Goal: Task Accomplishment & Management: Use online tool/utility

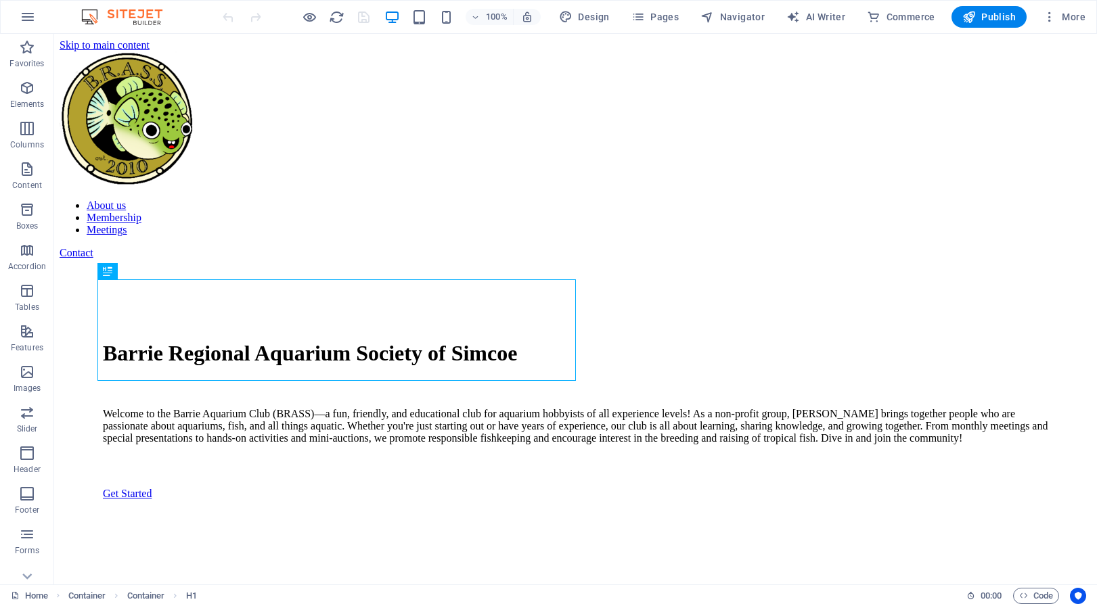
click at [1017, 247] on div "Contact" at bounding box center [576, 253] width 1032 height 12
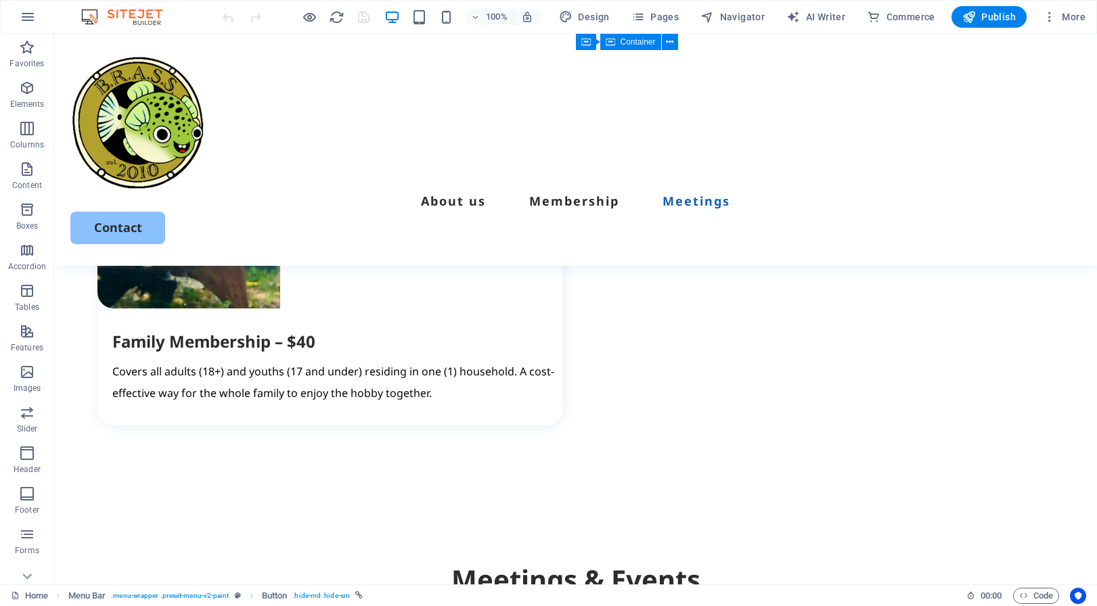
scroll to position [2568, 0]
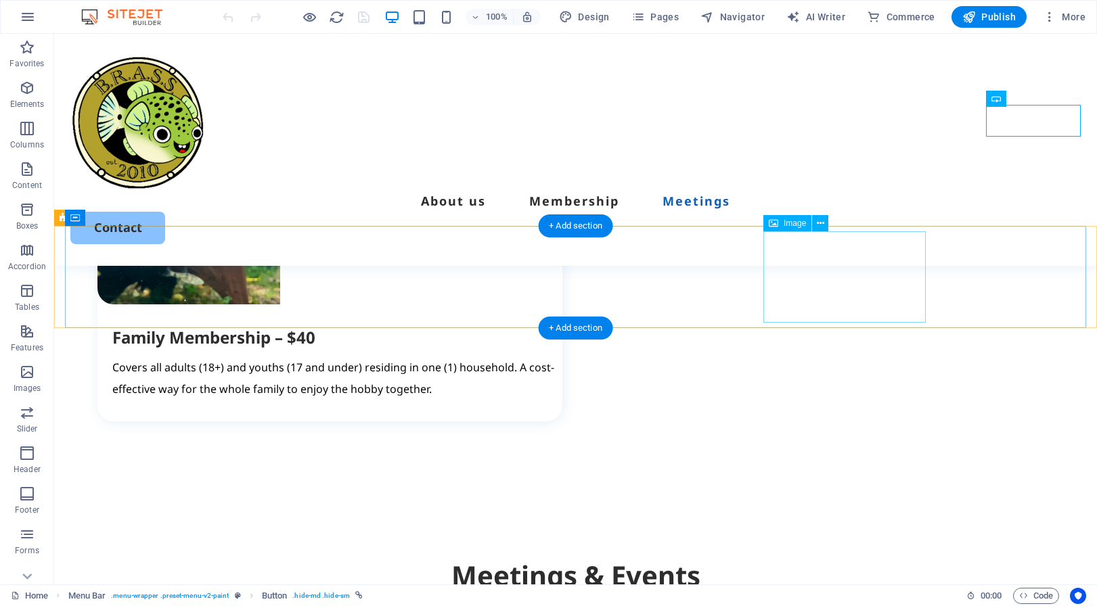
click at [819, 224] on icon at bounding box center [820, 224] width 7 height 14
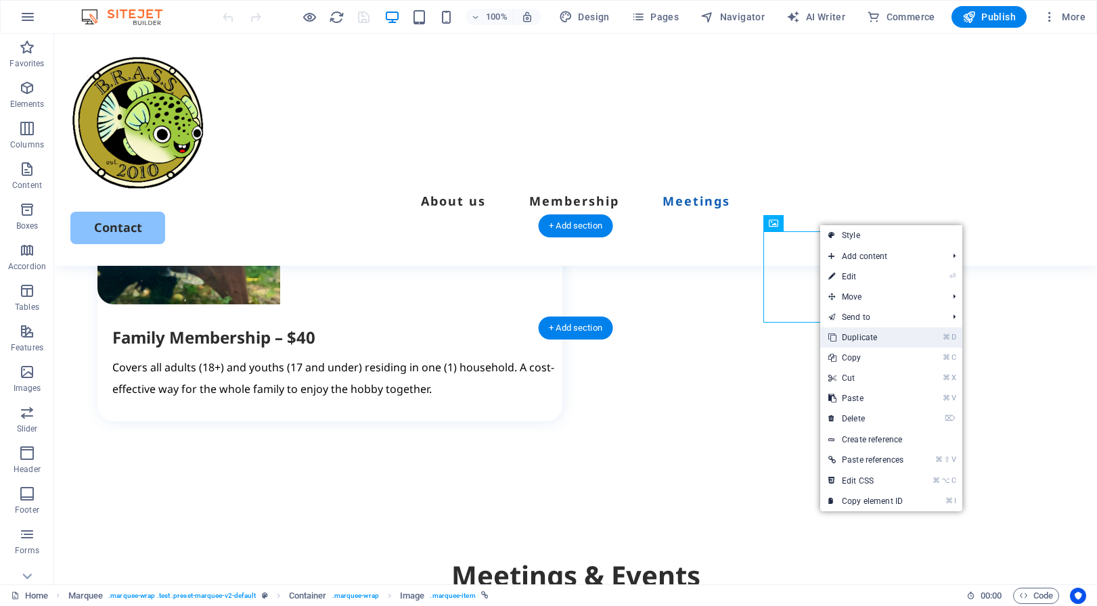
click at [854, 336] on link "⌘ D Duplicate" at bounding box center [865, 338] width 91 height 20
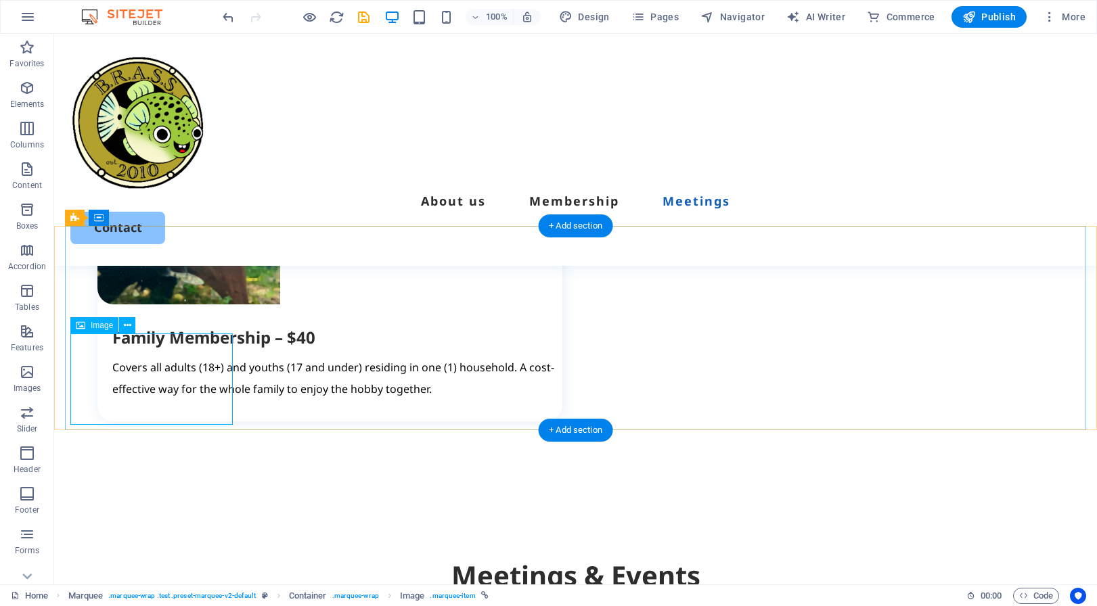
select select "px"
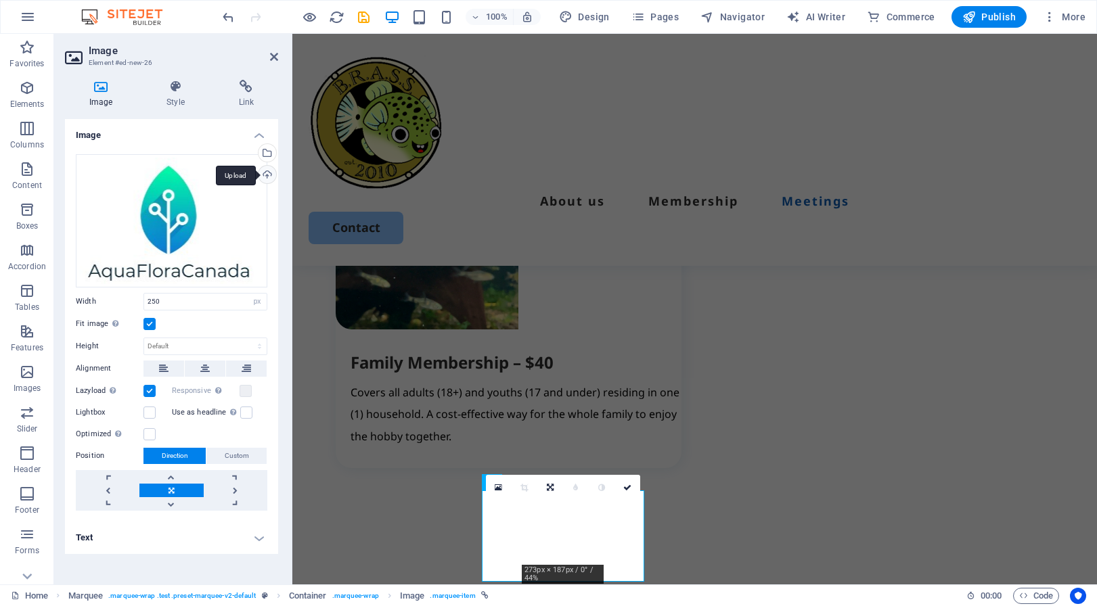
click at [269, 176] on div "Upload" at bounding box center [266, 176] width 20 height 20
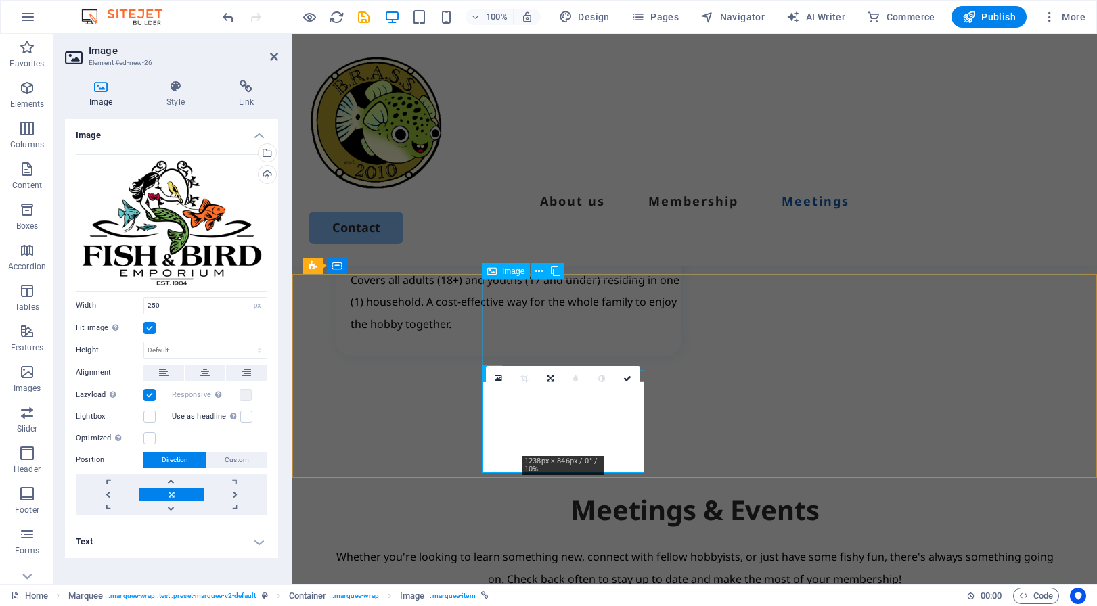
scroll to position [2682, 0]
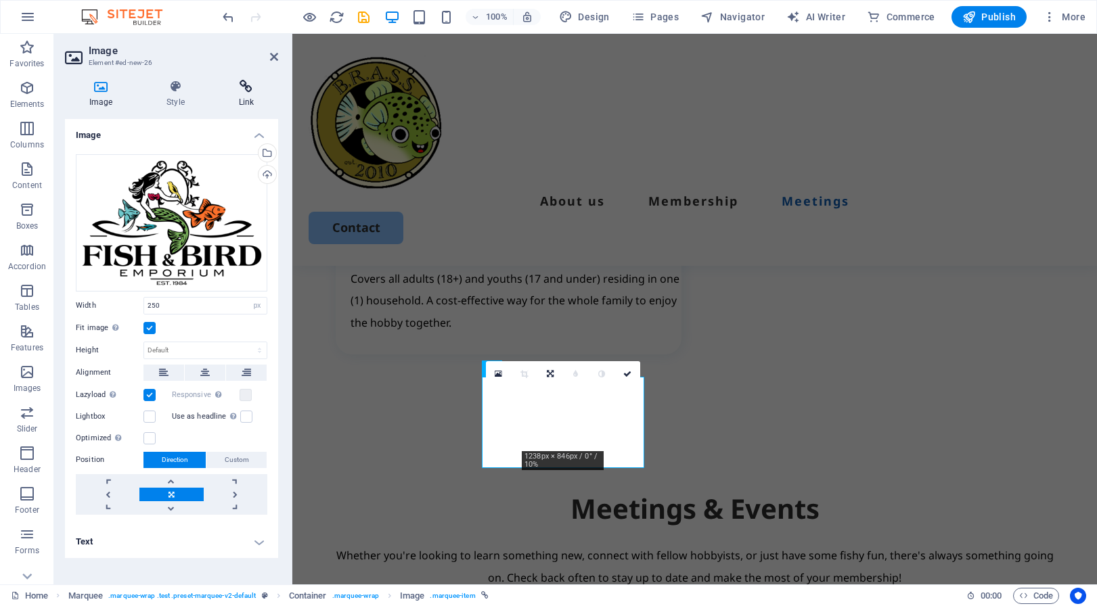
click at [249, 86] on icon at bounding box center [247, 87] width 64 height 14
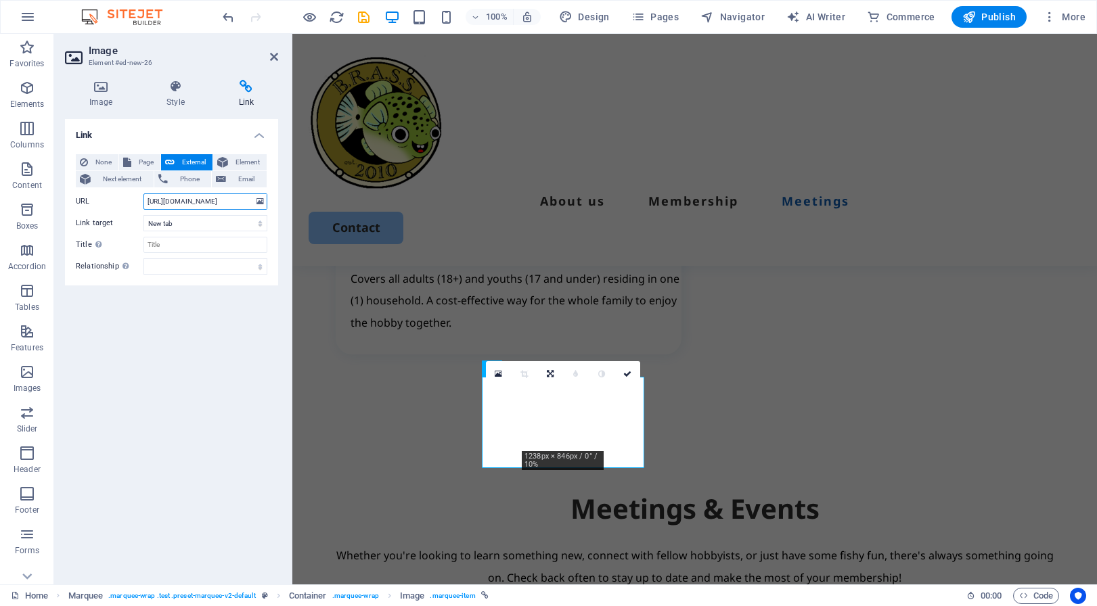
drag, startPoint x: 244, startPoint y: 200, endPoint x: 124, endPoint y: 206, distance: 120.7
click at [124, 206] on div "URL [URL][DOMAIN_NAME]" at bounding box center [172, 202] width 192 height 16
drag, startPoint x: 238, startPoint y: 198, endPoint x: 137, endPoint y: 203, distance: 101.0
click at [137, 203] on div "URL [URL][DOMAIN_NAME]" at bounding box center [172, 202] width 192 height 16
paste input "[DOMAIN_NAME]"
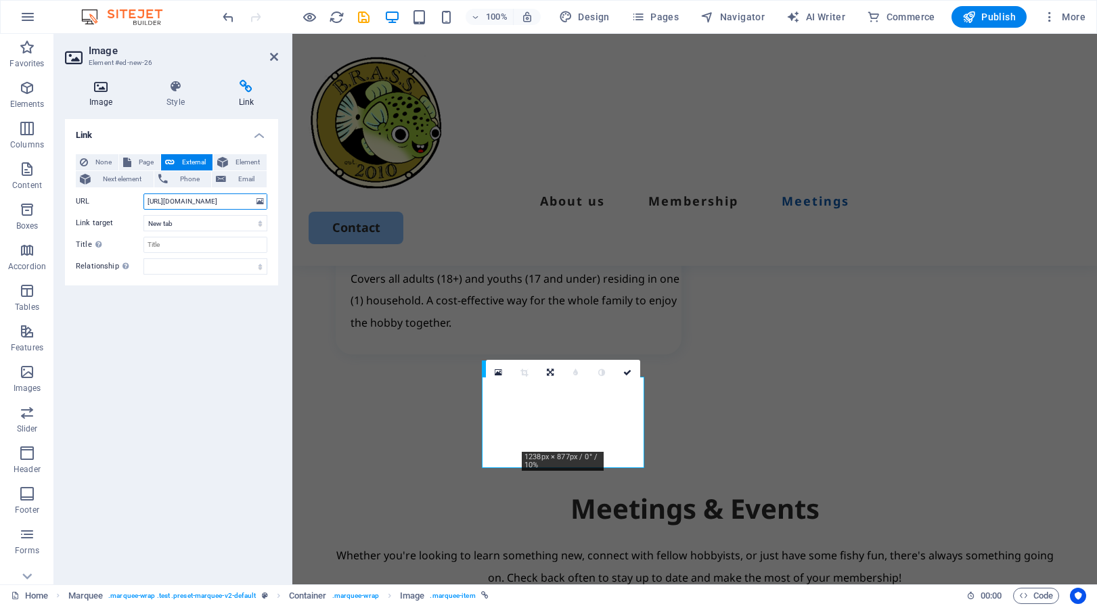
type input "[URL][DOMAIN_NAME]"
click at [99, 88] on icon at bounding box center [101, 87] width 72 height 14
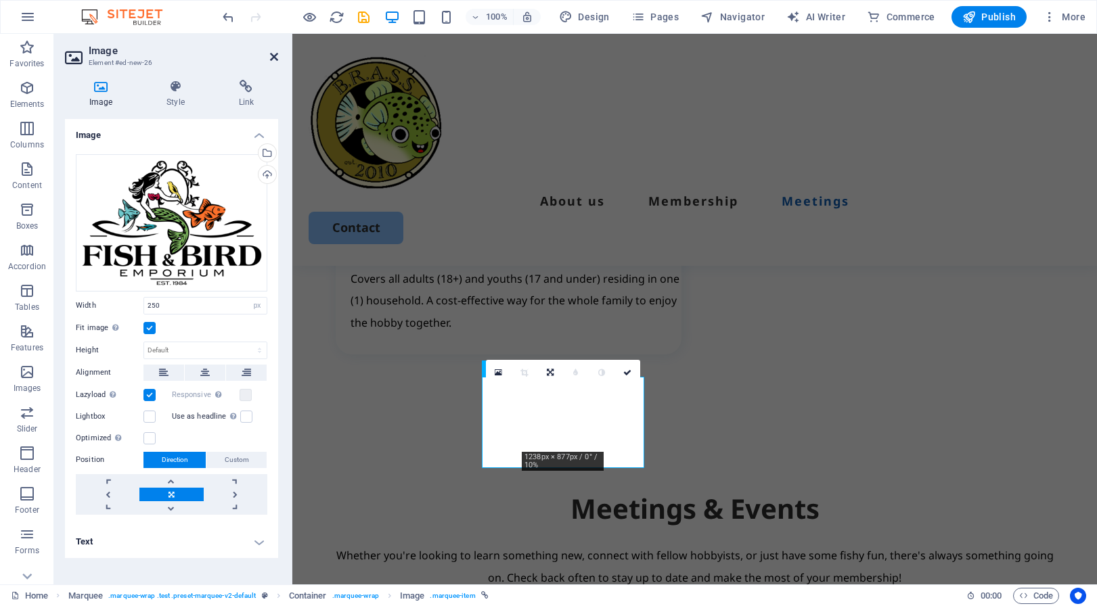
click at [273, 53] on icon at bounding box center [274, 56] width 8 height 11
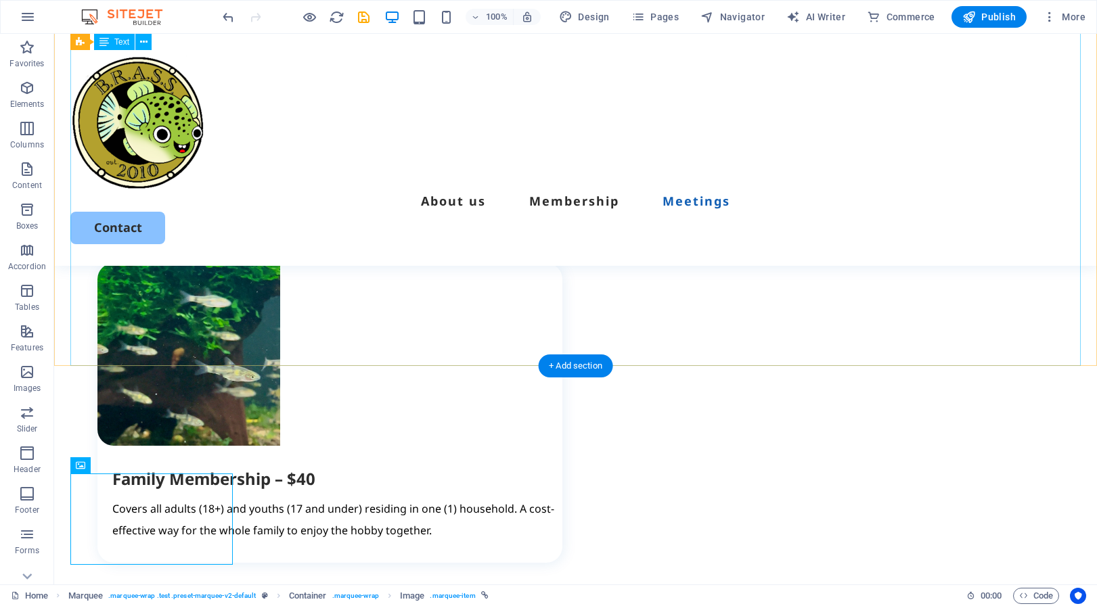
scroll to position [2441, 0]
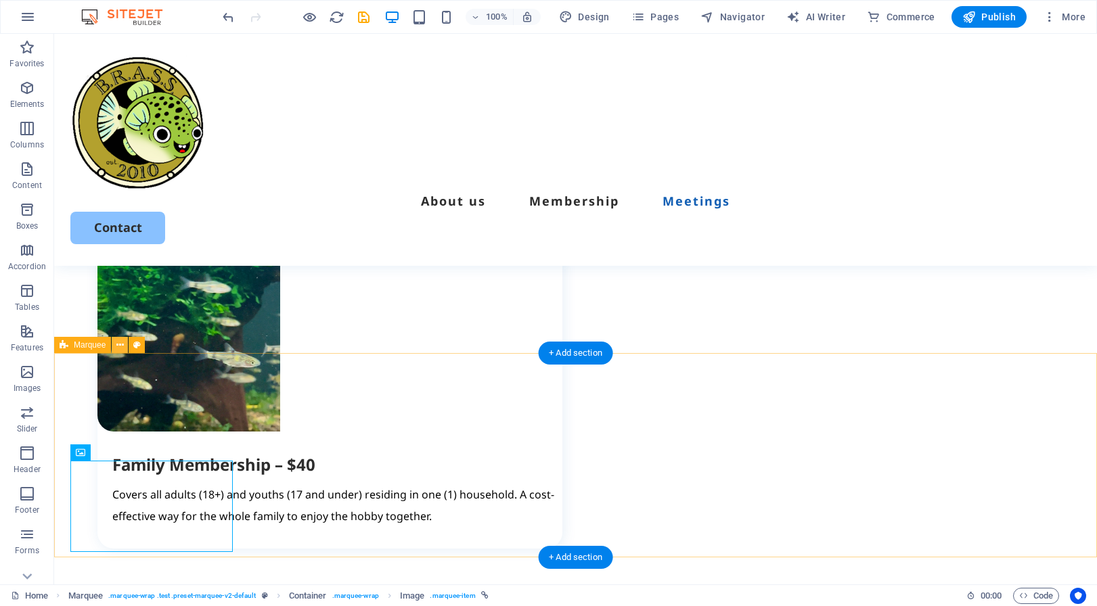
click at [120, 344] on icon at bounding box center [119, 345] width 7 height 14
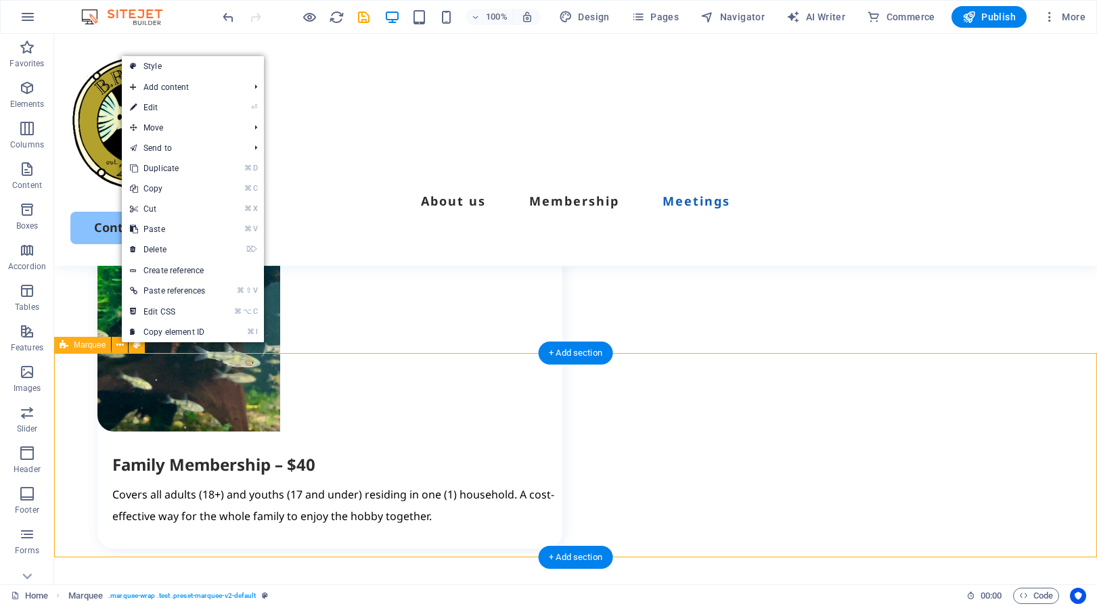
click at [97, 347] on span "Marquee" at bounding box center [90, 345] width 32 height 8
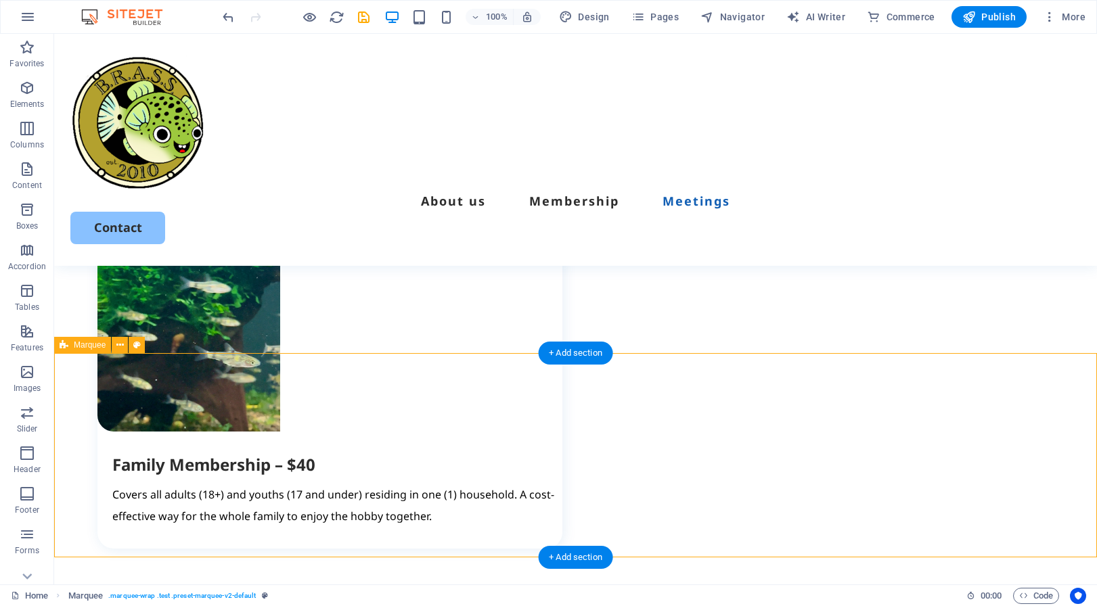
click at [97, 347] on span "Marquee" at bounding box center [90, 345] width 32 height 8
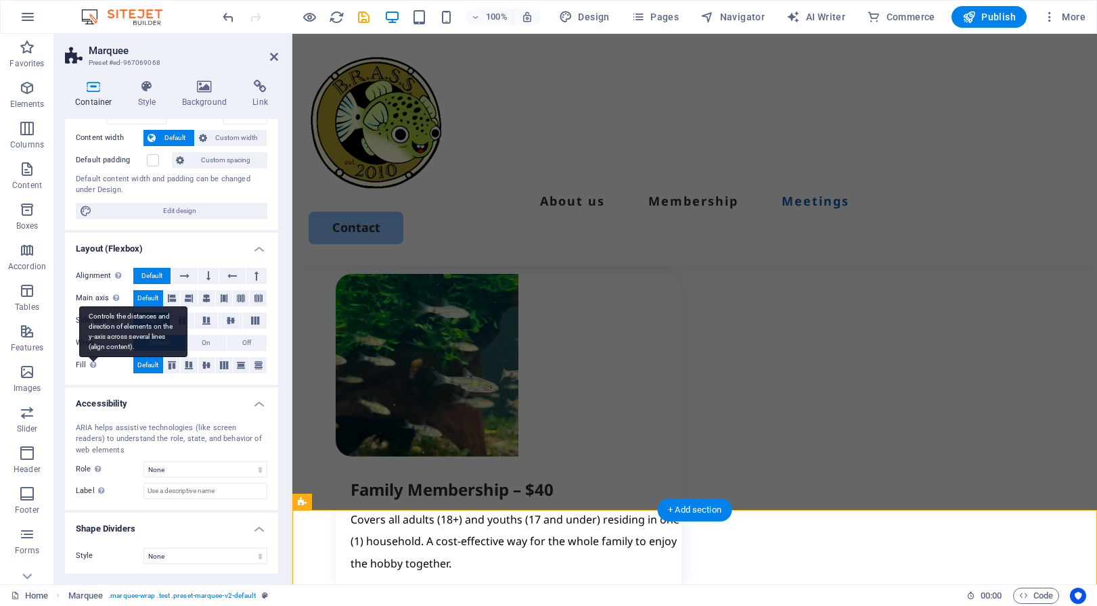
scroll to position [68, 0]
click at [146, 85] on icon at bounding box center [147, 87] width 39 height 14
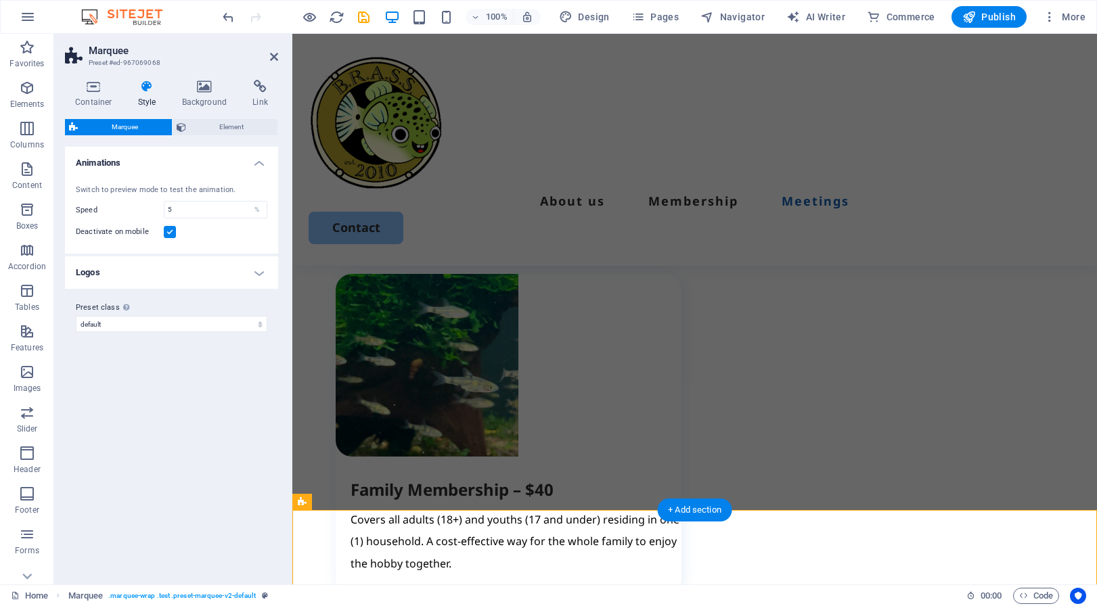
click at [262, 271] on h4 "Logos" at bounding box center [171, 273] width 213 height 32
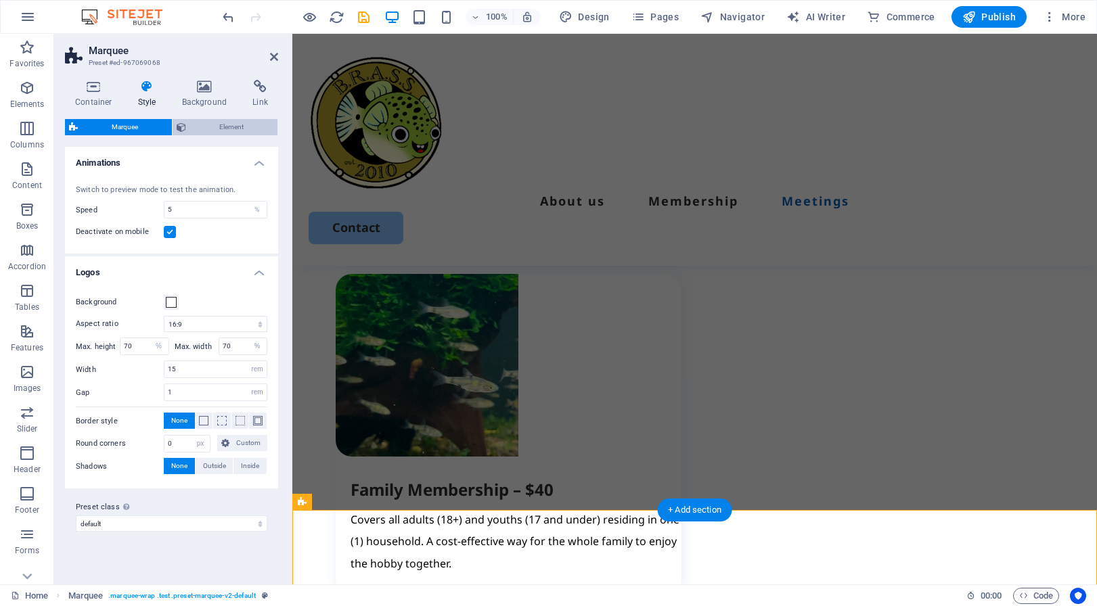
click at [231, 127] on span "Element" at bounding box center [232, 127] width 84 height 16
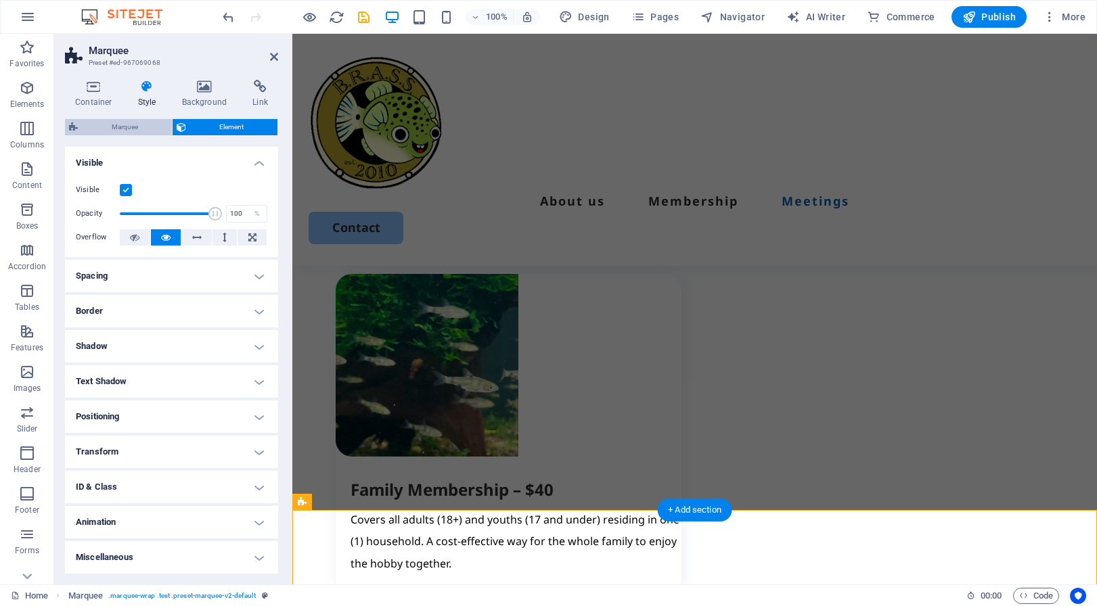
click at [123, 125] on span "Marquee" at bounding box center [125, 127] width 86 height 16
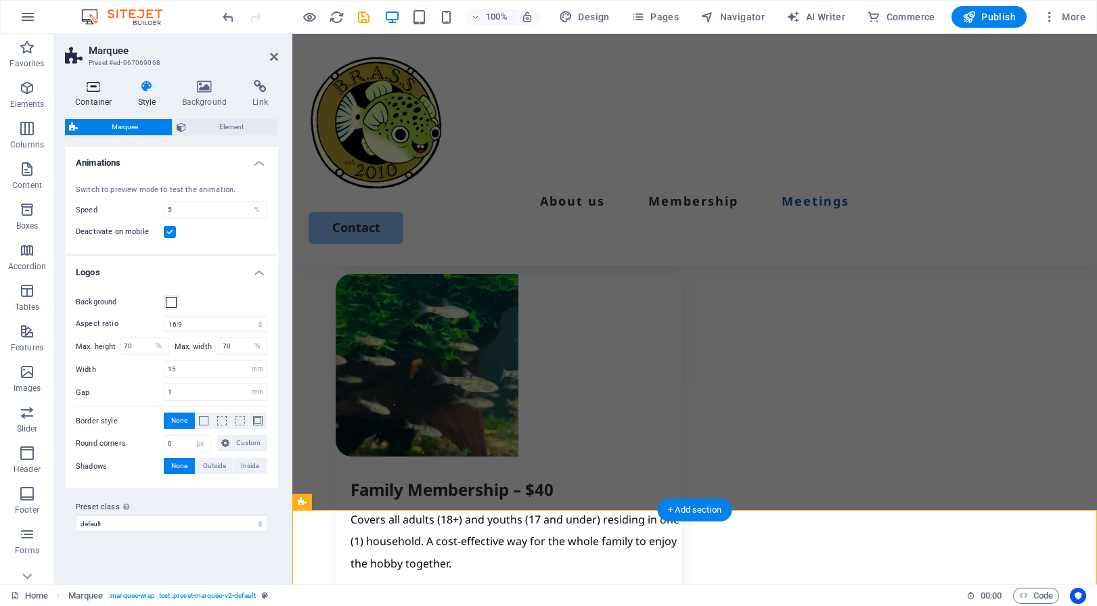
click at [96, 91] on icon at bounding box center [94, 87] width 58 height 14
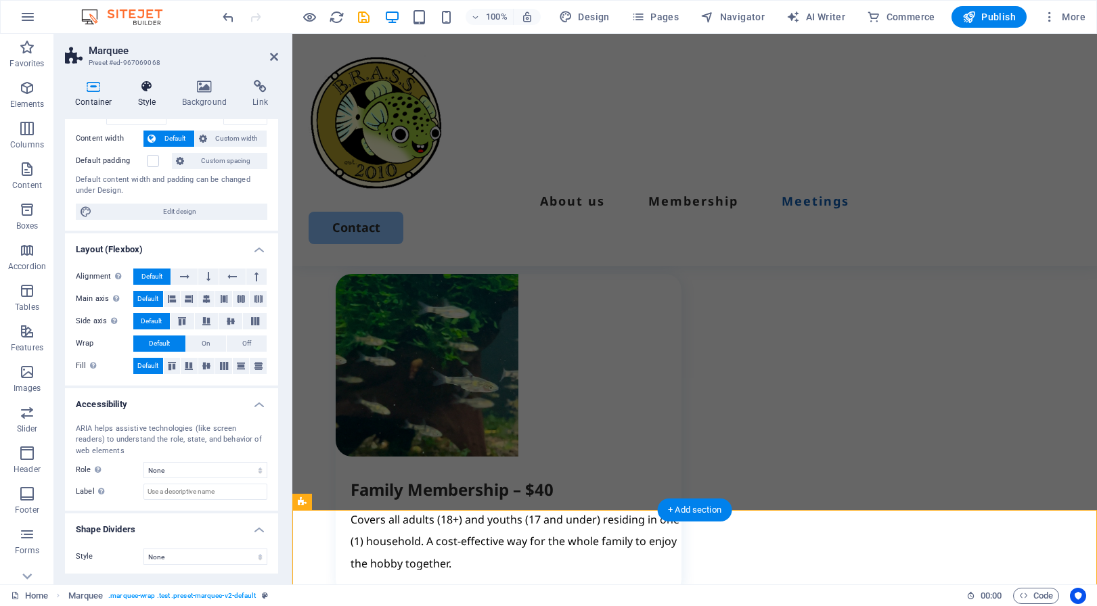
click at [143, 91] on icon at bounding box center [147, 87] width 39 height 14
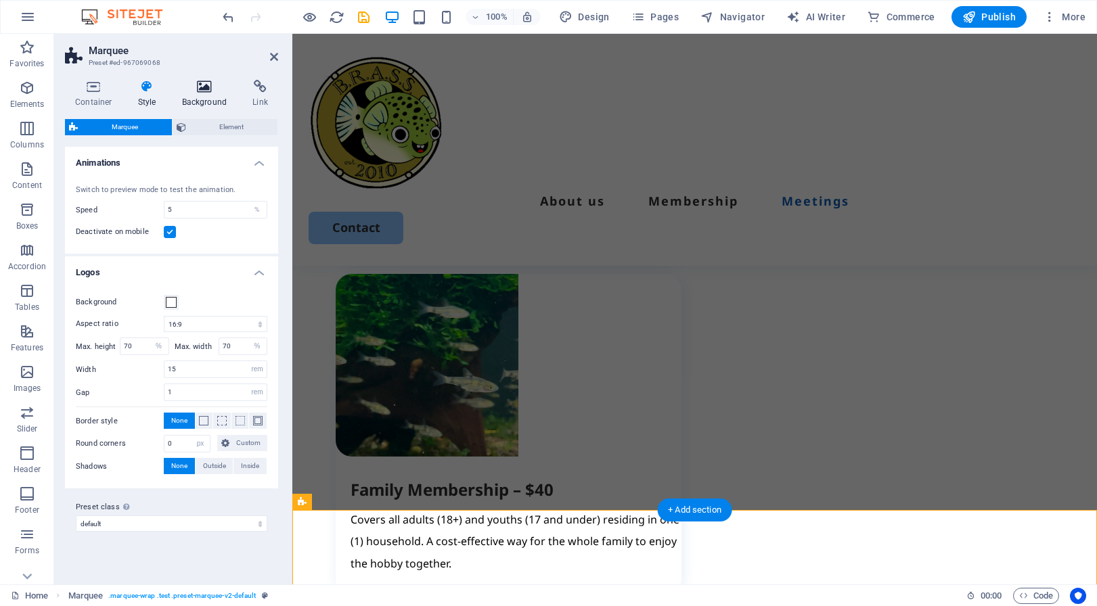
click at [208, 88] on icon at bounding box center [205, 87] width 66 height 14
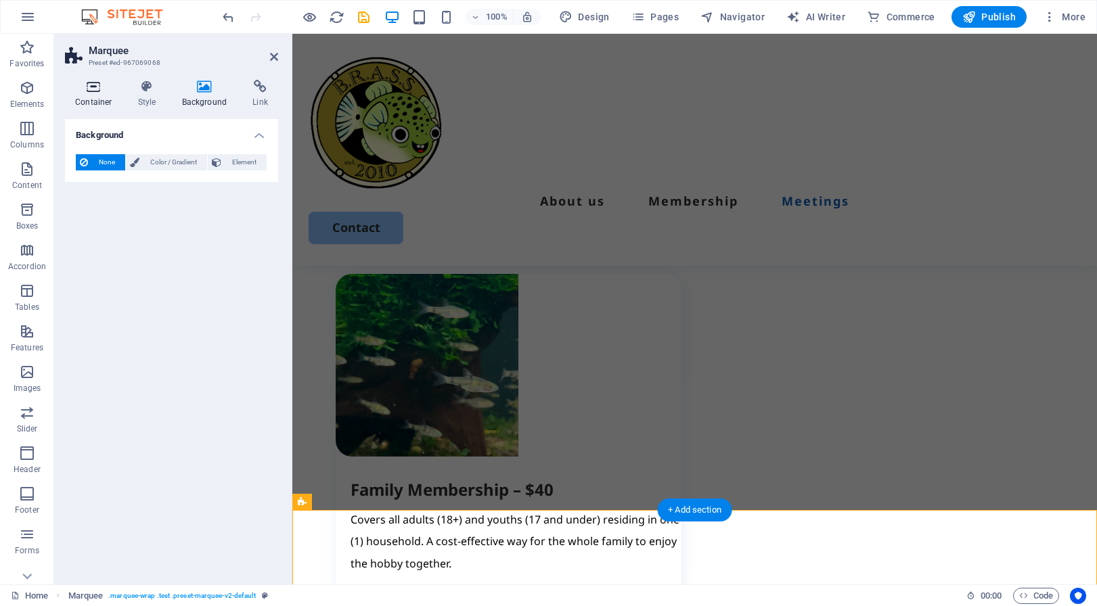
click at [95, 89] on icon at bounding box center [94, 87] width 58 height 14
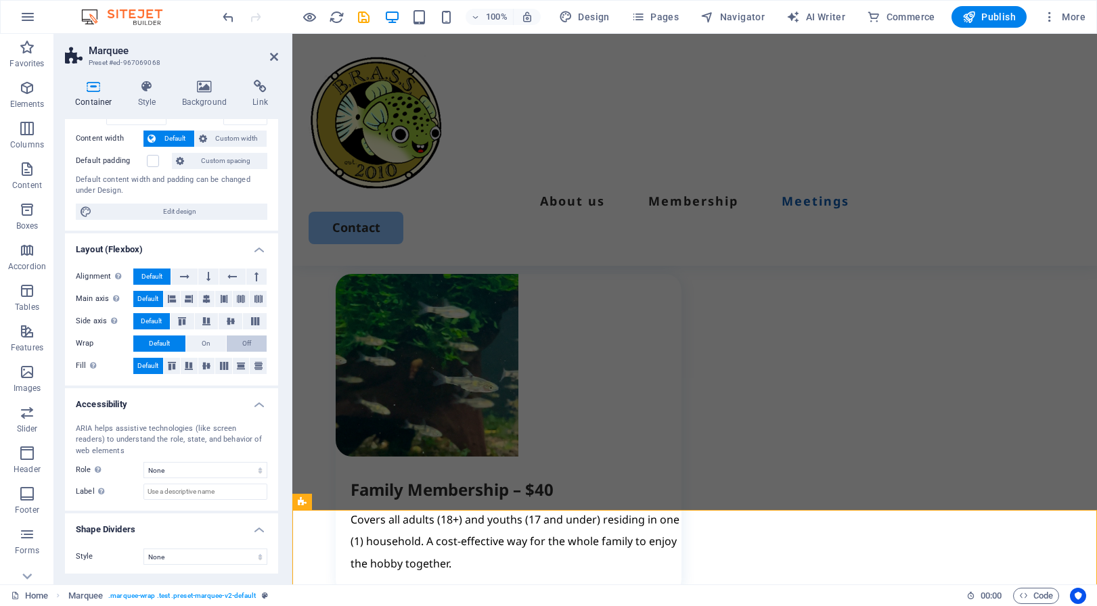
click at [250, 340] on button "Off" at bounding box center [247, 344] width 40 height 16
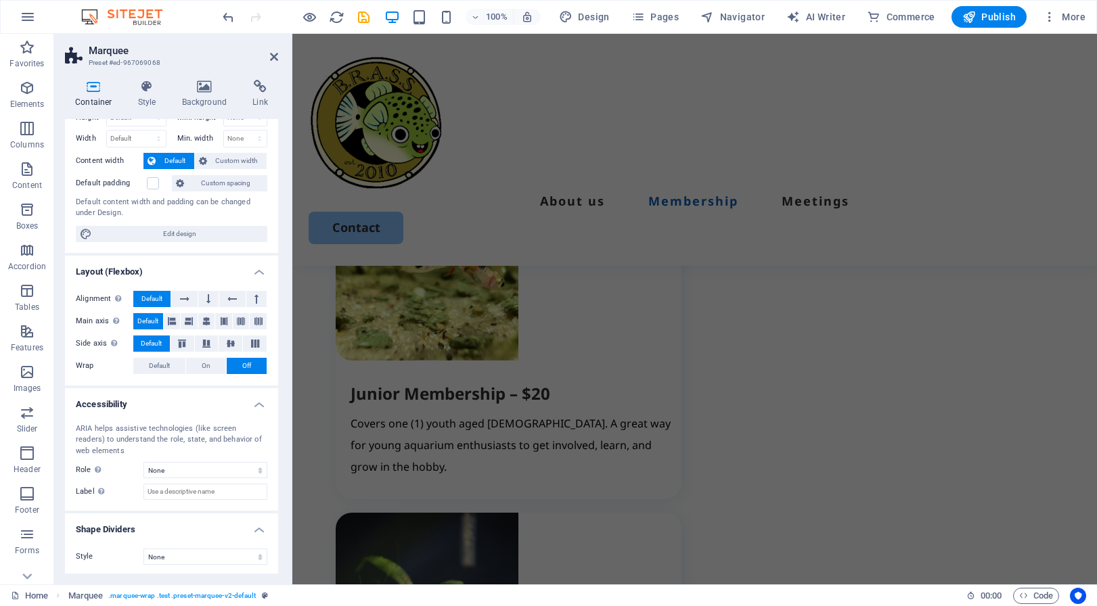
scroll to position [1805, 0]
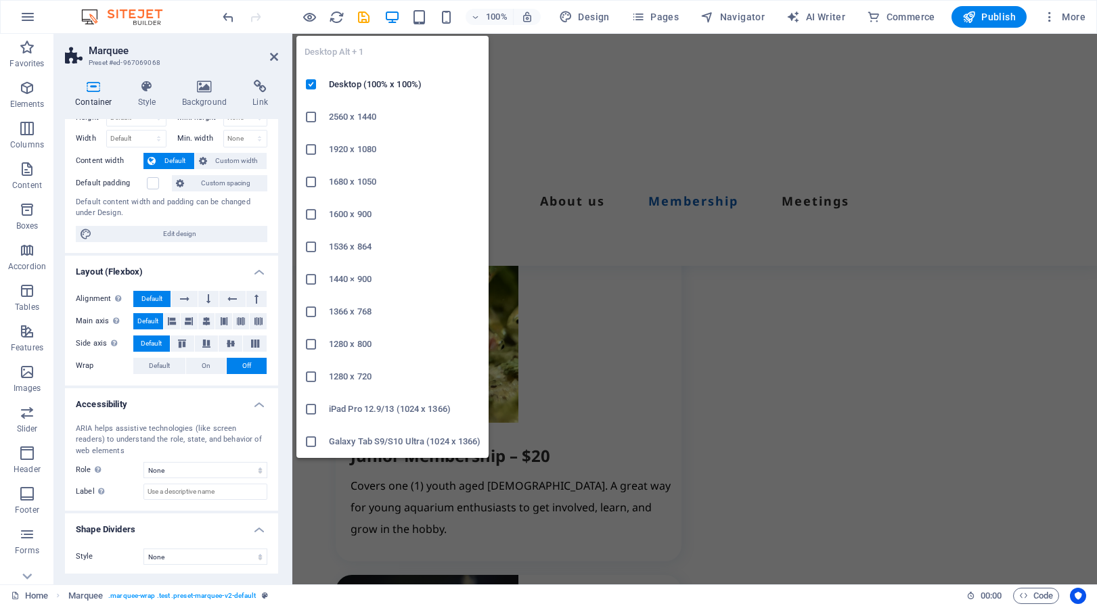
click at [395, 17] on icon "button" at bounding box center [392, 17] width 16 height 16
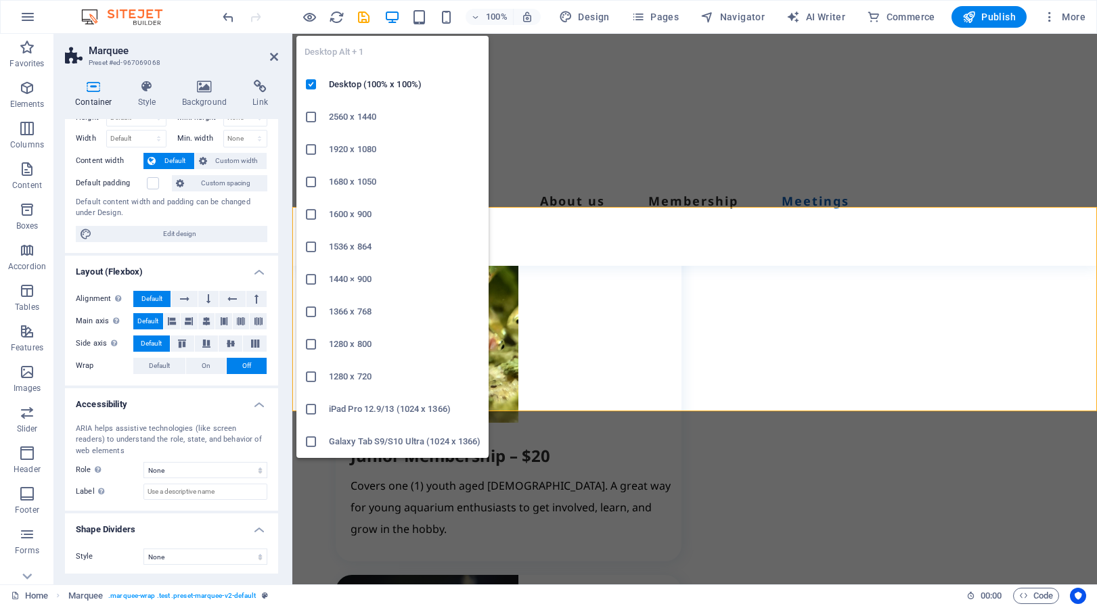
scroll to position [2744, 0]
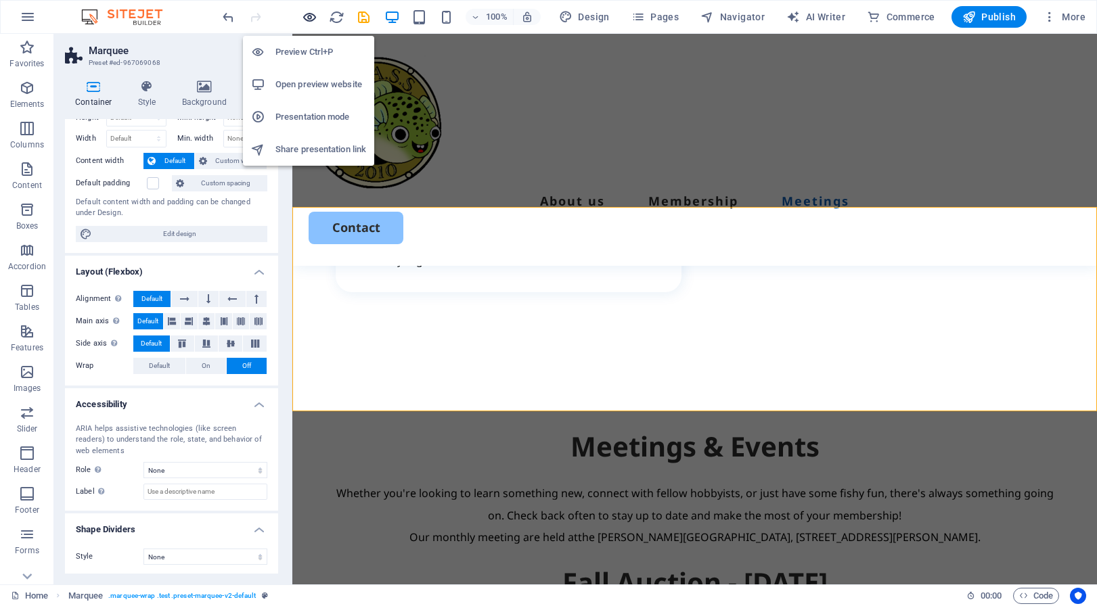
click at [308, 18] on icon "button" at bounding box center [310, 17] width 16 height 16
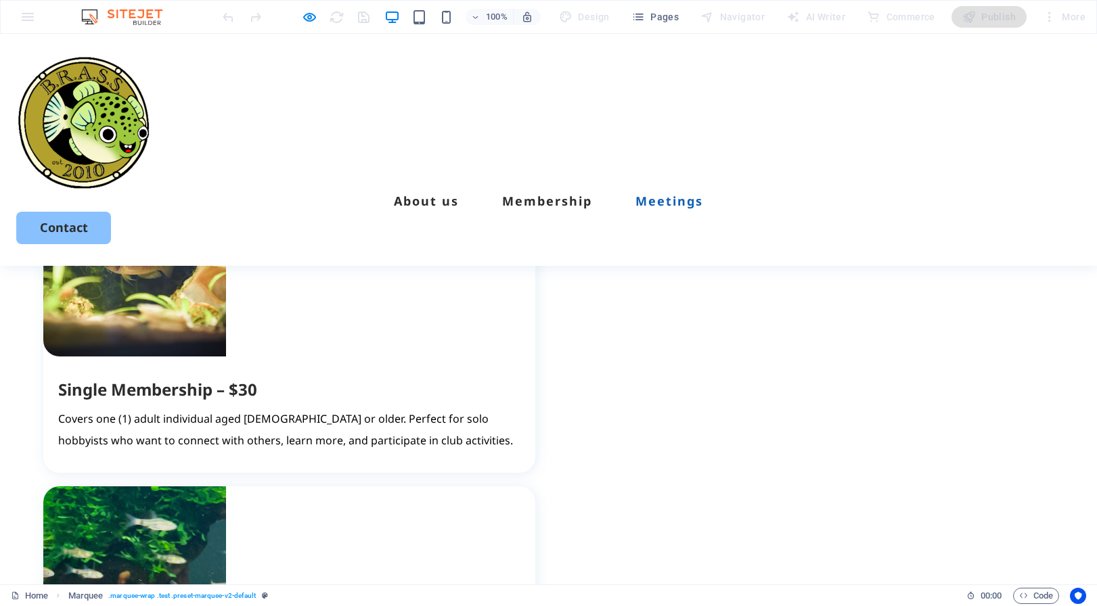
scroll to position [2075, 0]
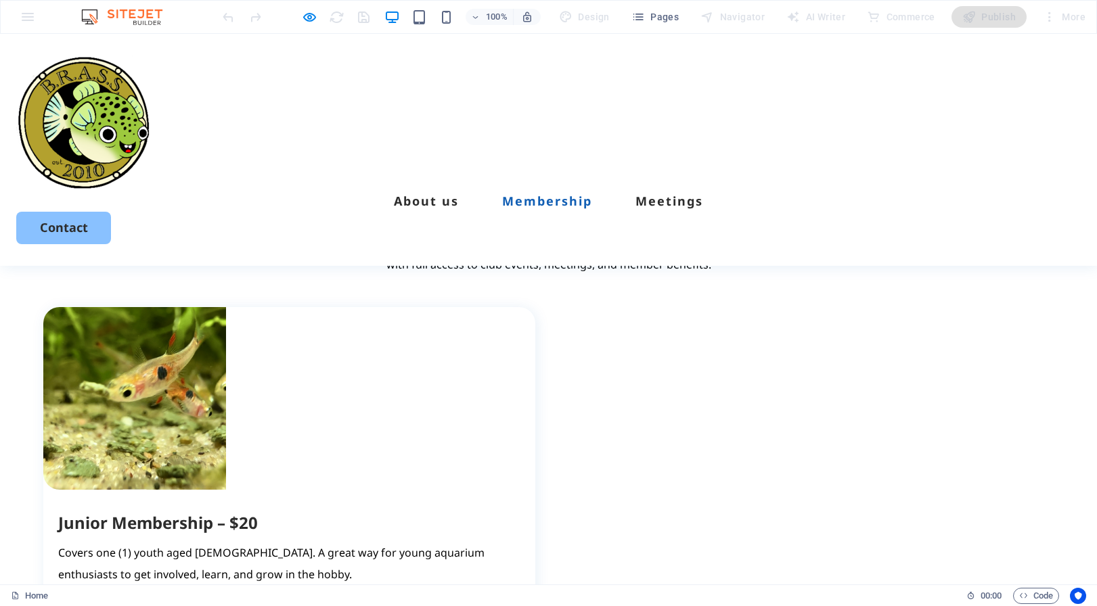
scroll to position [1579, 0]
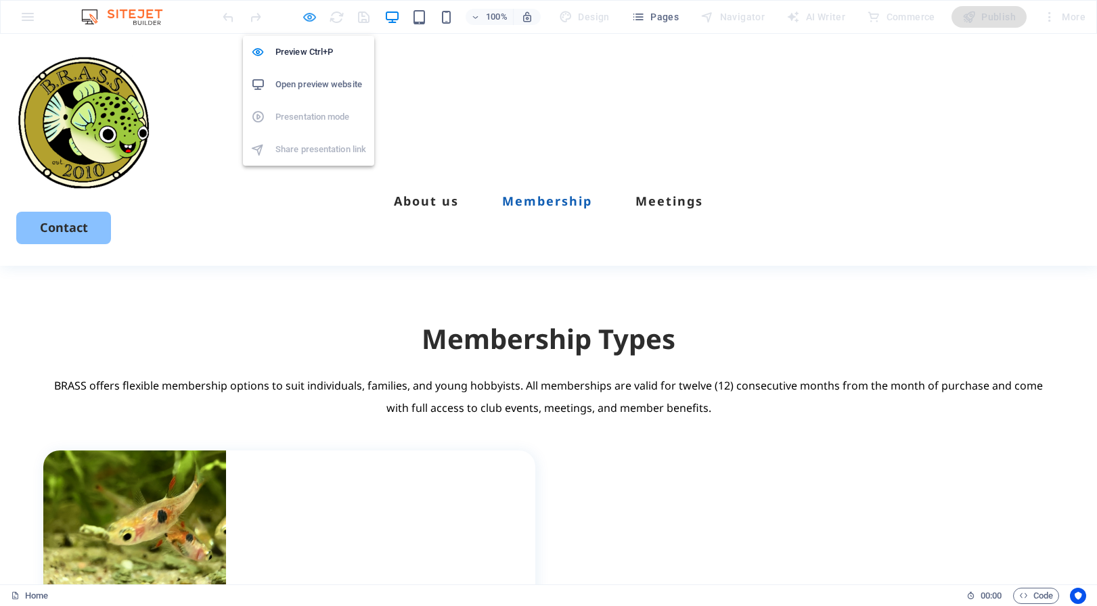
click at [307, 18] on icon "button" at bounding box center [310, 17] width 16 height 16
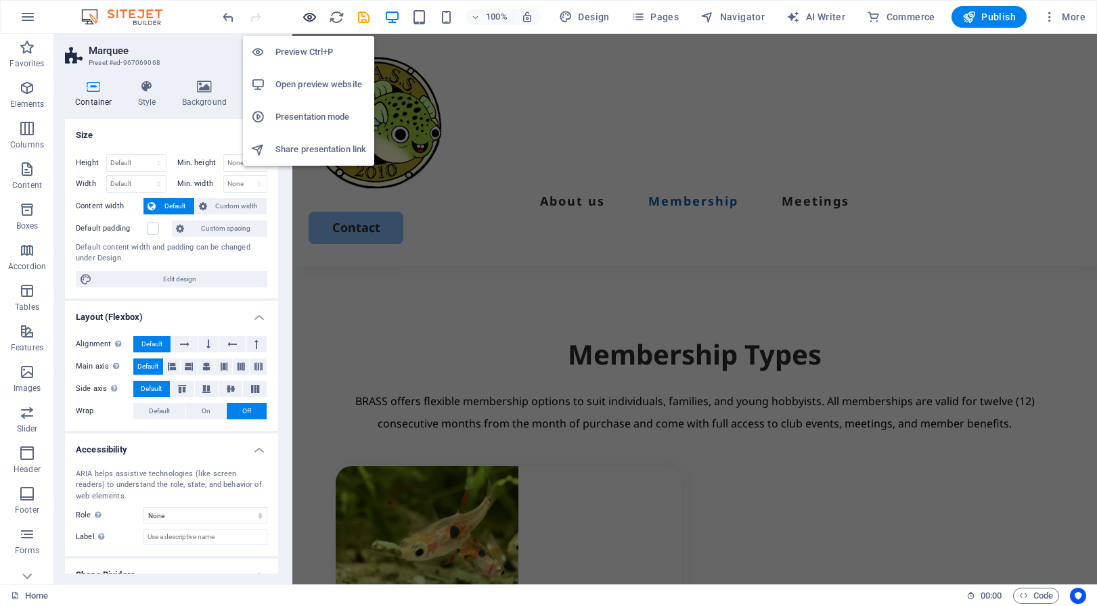
scroll to position [2744, 0]
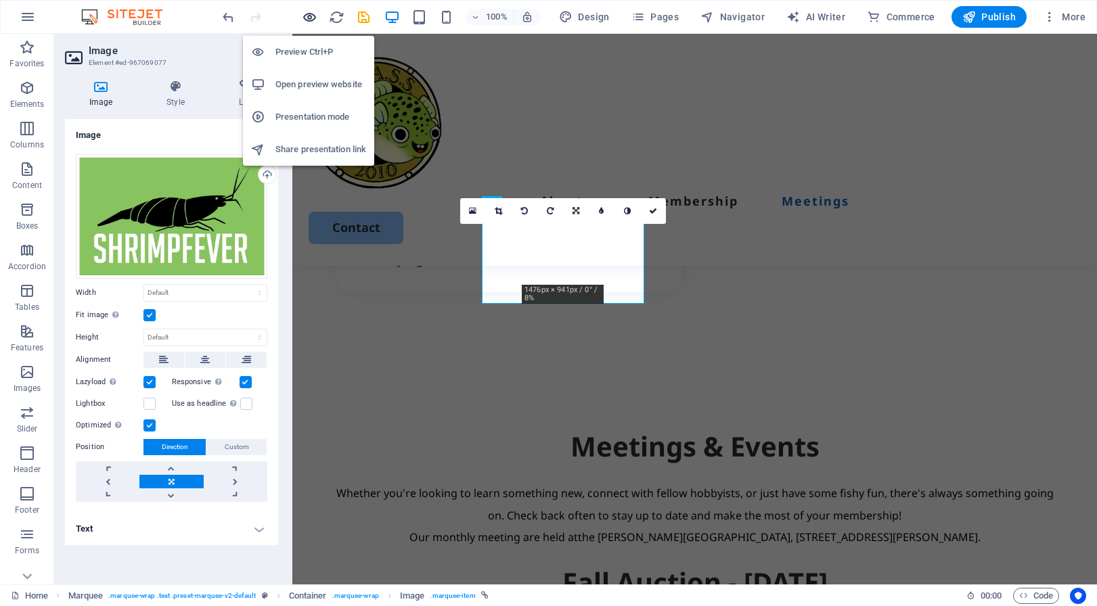
click at [307, 18] on icon "button" at bounding box center [310, 17] width 16 height 16
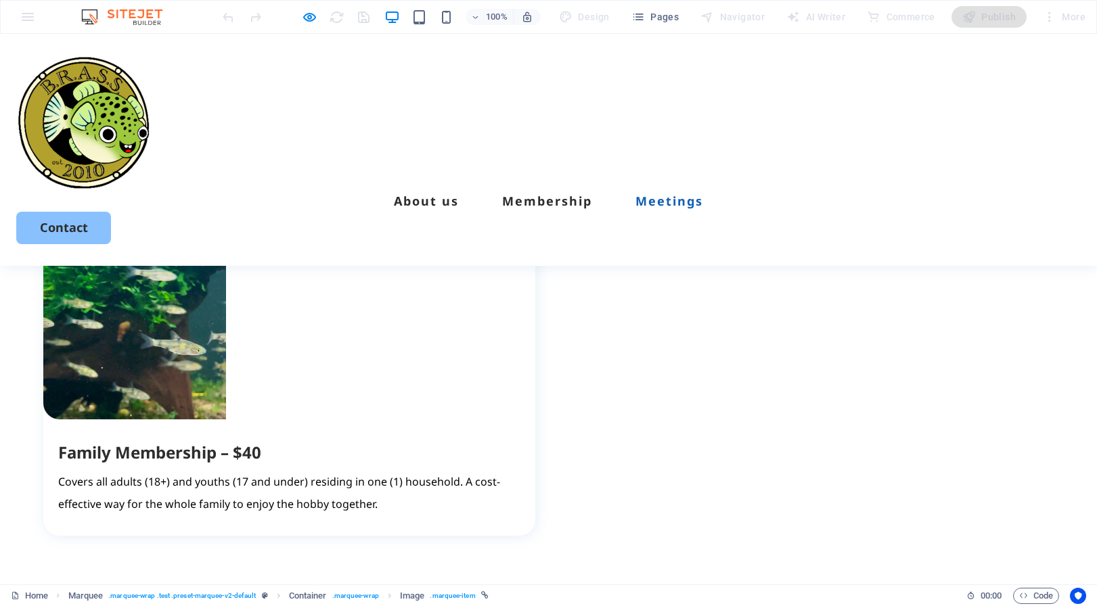
scroll to position [2536, 0]
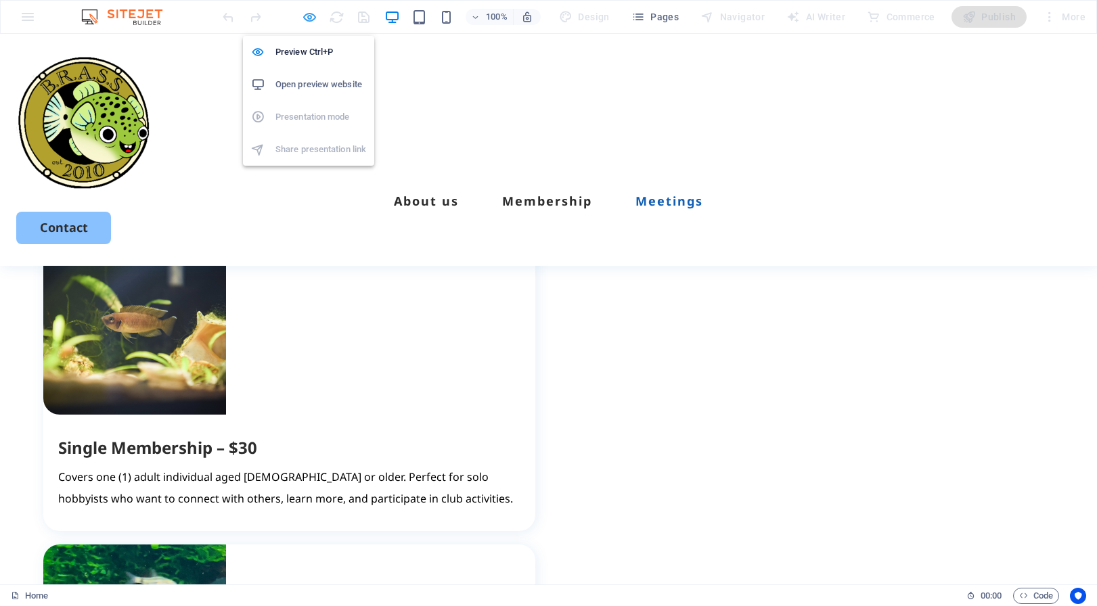
click at [305, 13] on icon "button" at bounding box center [310, 17] width 16 height 16
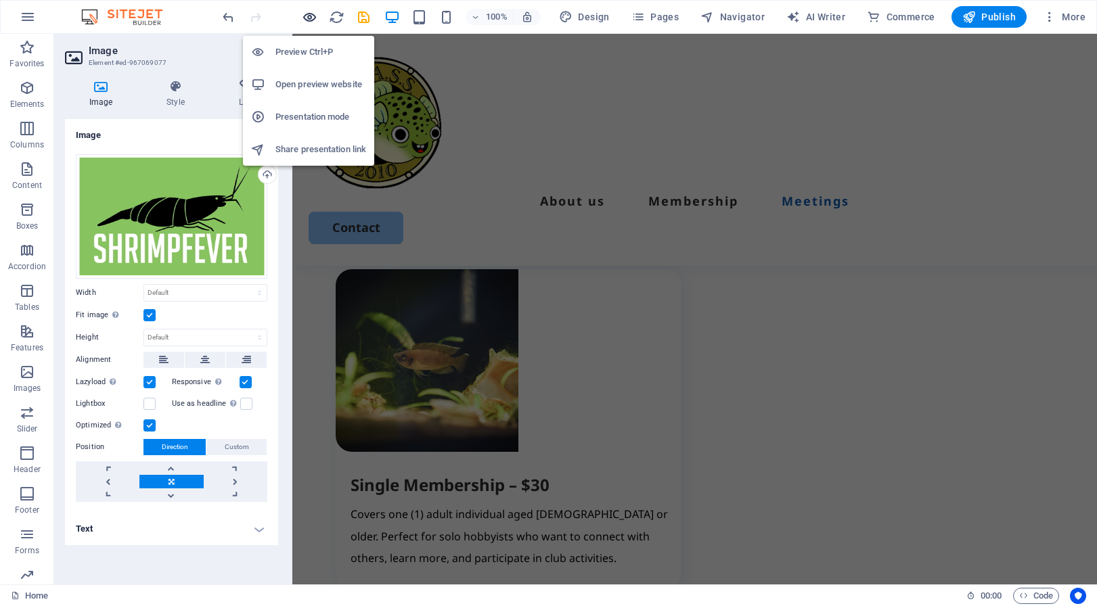
scroll to position [2693, 0]
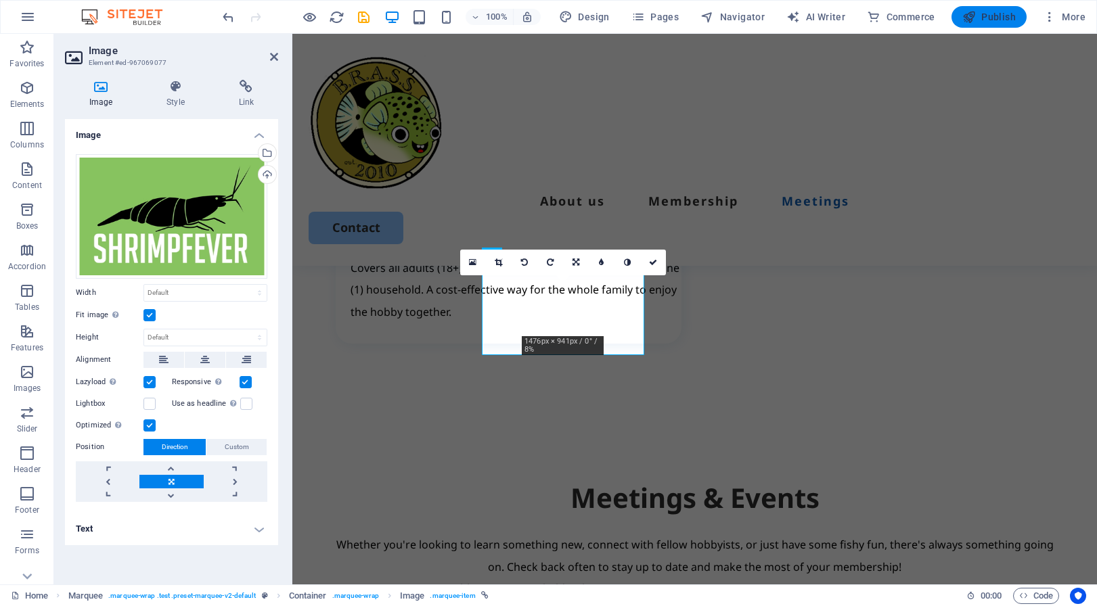
click at [994, 18] on span "Publish" at bounding box center [988, 17] width 53 height 14
